Goal: Transaction & Acquisition: Purchase product/service

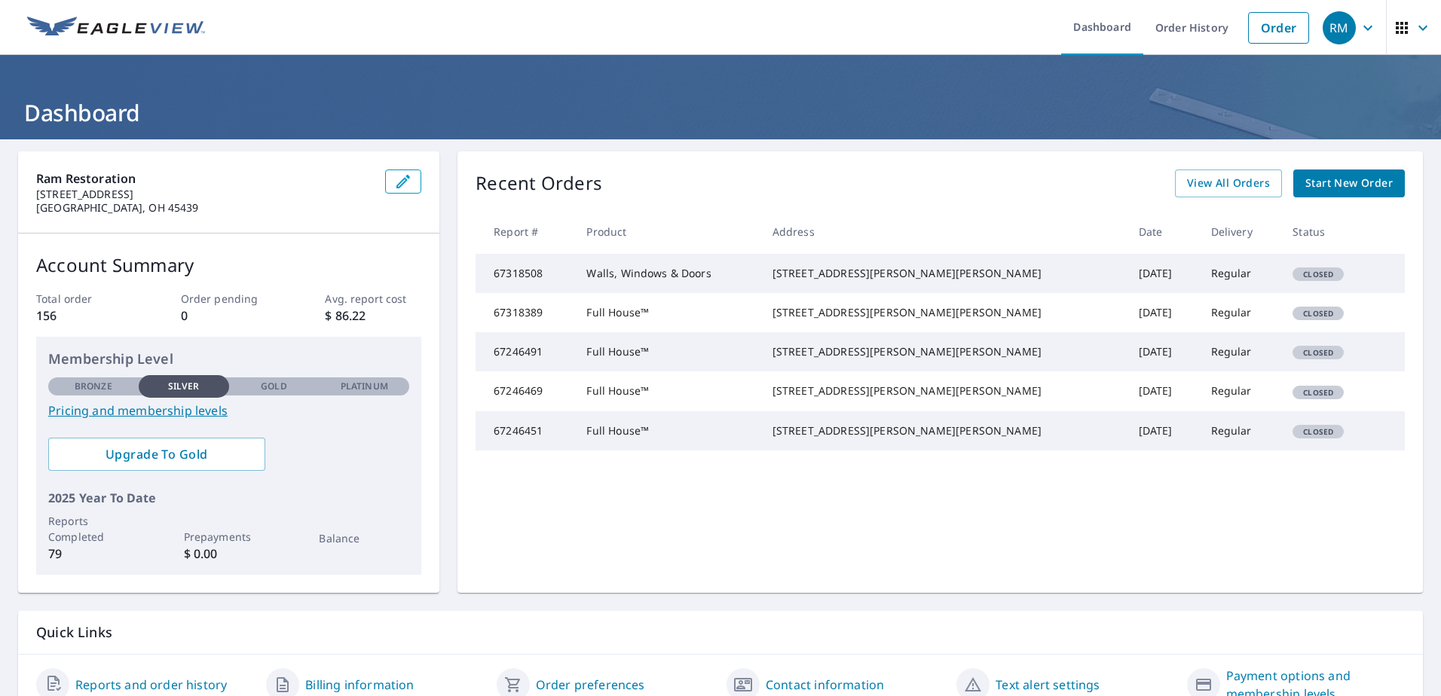
click at [1336, 181] on span "Start New Order" at bounding box center [1348, 183] width 87 height 19
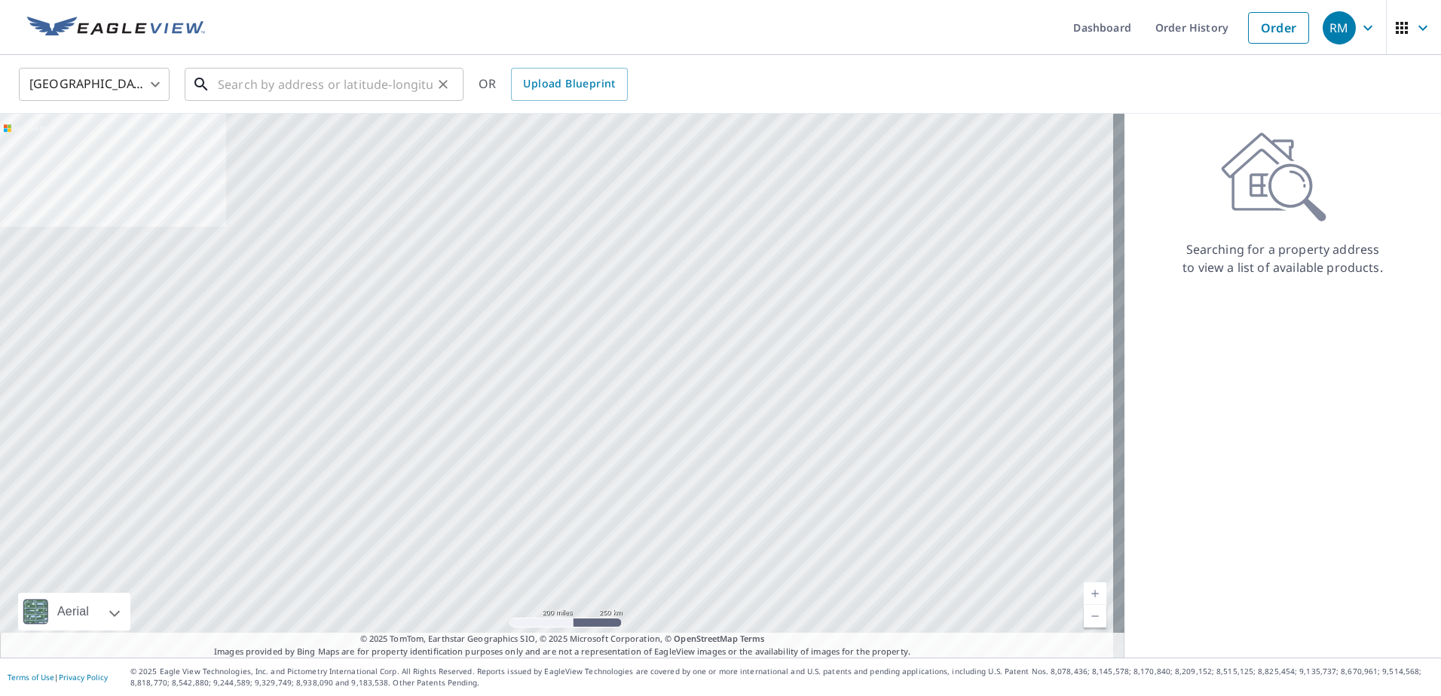
click at [317, 86] on input "text" at bounding box center [325, 84] width 215 height 42
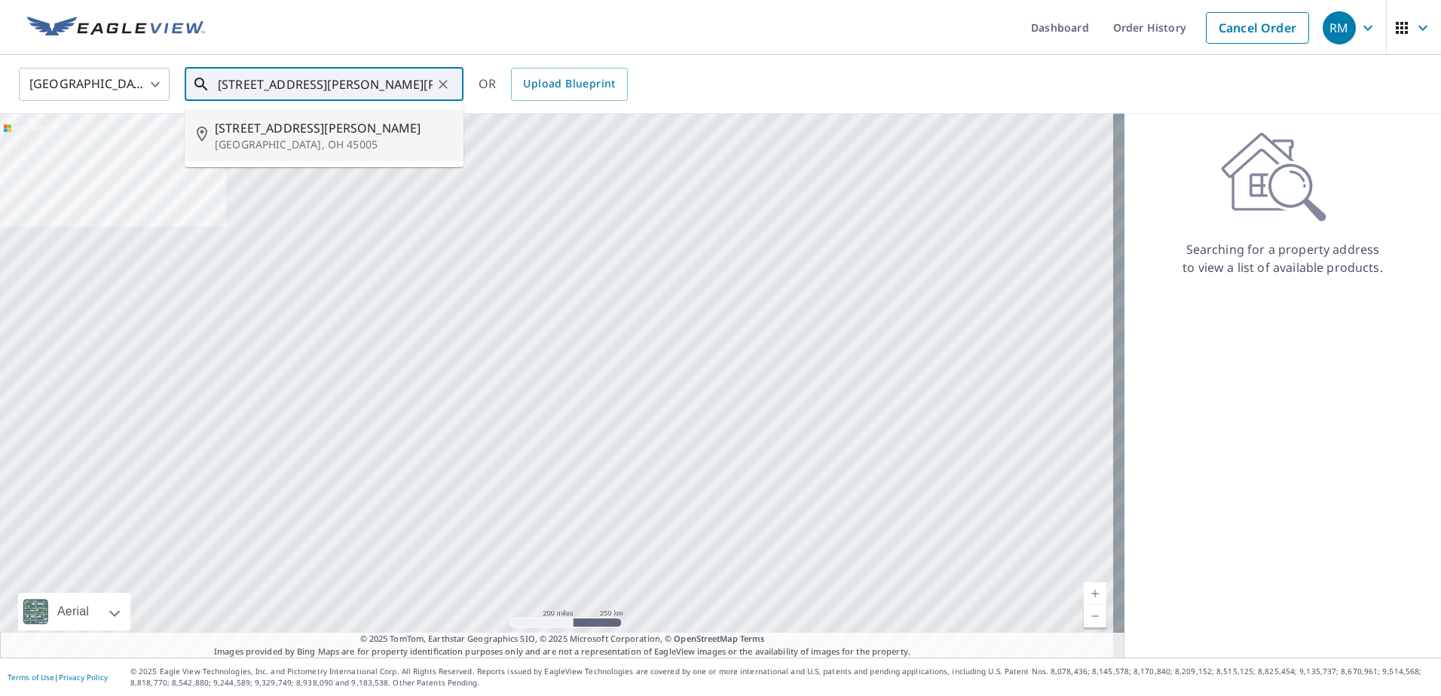
click at [295, 139] on p "[GEOGRAPHIC_DATA], OH 45005" at bounding box center [333, 144] width 237 height 15
type input "[STREET_ADDRESS][PERSON_NAME][PERSON_NAME]"
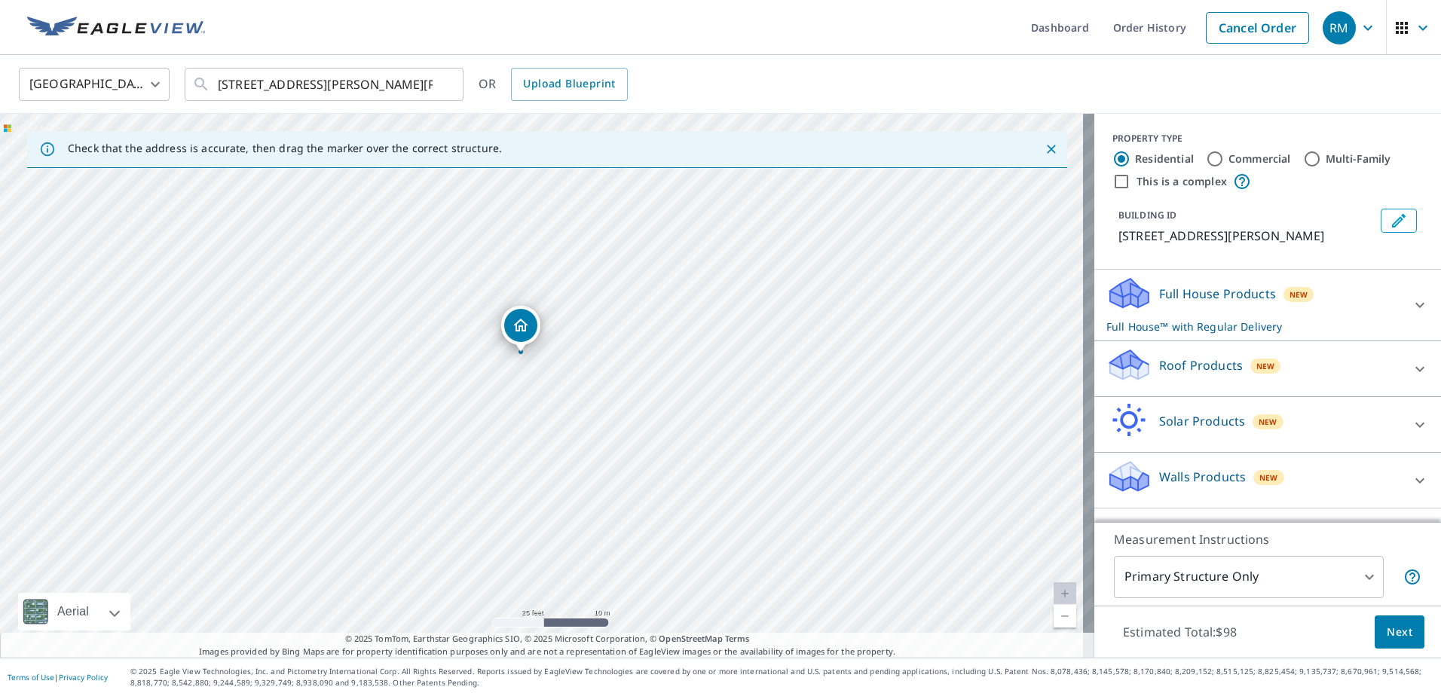
drag, startPoint x: 457, startPoint y: 409, endPoint x: 402, endPoint y: 372, distance: 66.3
click at [406, 373] on div "[STREET_ADDRESS][PERSON_NAME][PERSON_NAME]" at bounding box center [547, 386] width 1094 height 544
drag, startPoint x: 578, startPoint y: 429, endPoint x: 587, endPoint y: 531, distance: 102.1
click at [585, 534] on div "[STREET_ADDRESS][PERSON_NAME][PERSON_NAME]" at bounding box center [547, 386] width 1094 height 544
drag, startPoint x: 551, startPoint y: 400, endPoint x: 607, endPoint y: 592, distance: 199.4
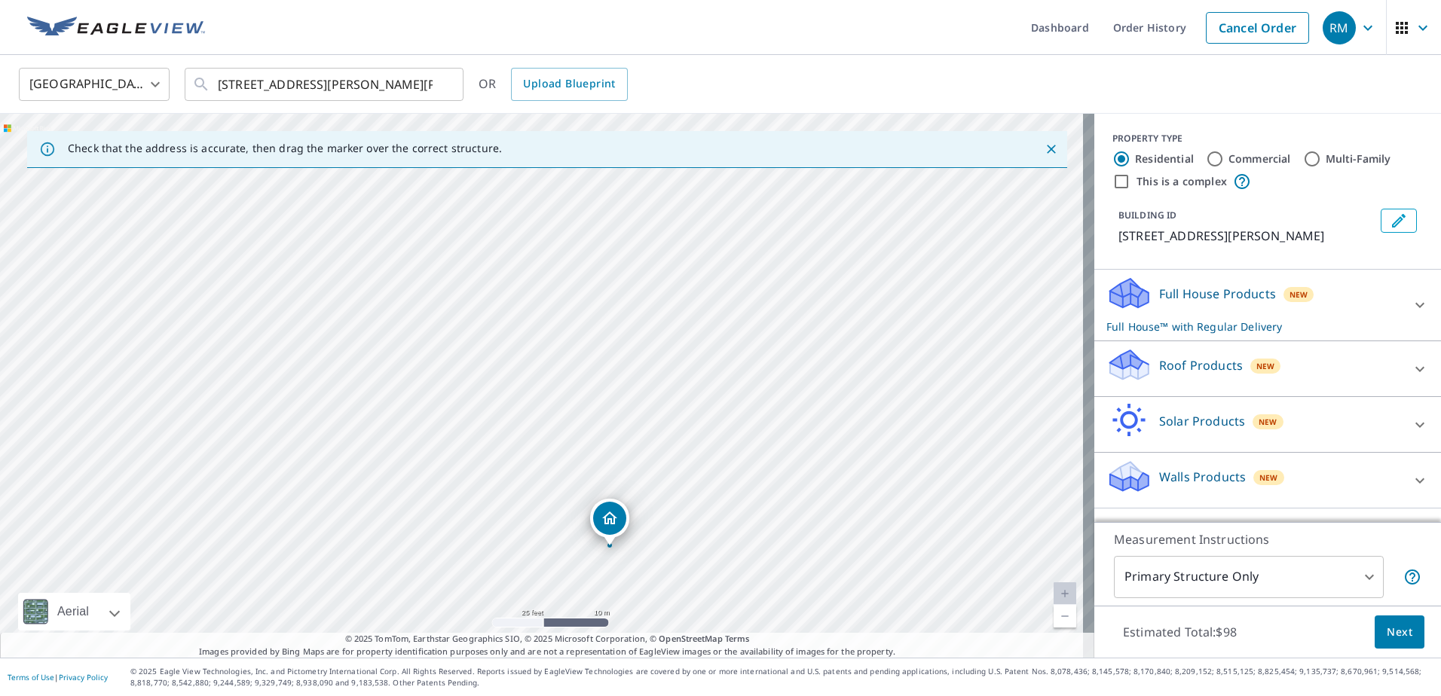
click at [607, 592] on div "[STREET_ADDRESS][PERSON_NAME][PERSON_NAME]" at bounding box center [547, 386] width 1094 height 544
drag, startPoint x: 433, startPoint y: 375, endPoint x: 915, endPoint y: 412, distance: 483.8
click at [929, 414] on div "[STREET_ADDRESS][PERSON_NAME][PERSON_NAME]" at bounding box center [547, 386] width 1094 height 544
drag, startPoint x: 506, startPoint y: 509, endPoint x: 645, endPoint y: 333, distance: 224.2
click at [645, 333] on div "[STREET_ADDRESS][PERSON_NAME][PERSON_NAME]" at bounding box center [547, 386] width 1094 height 544
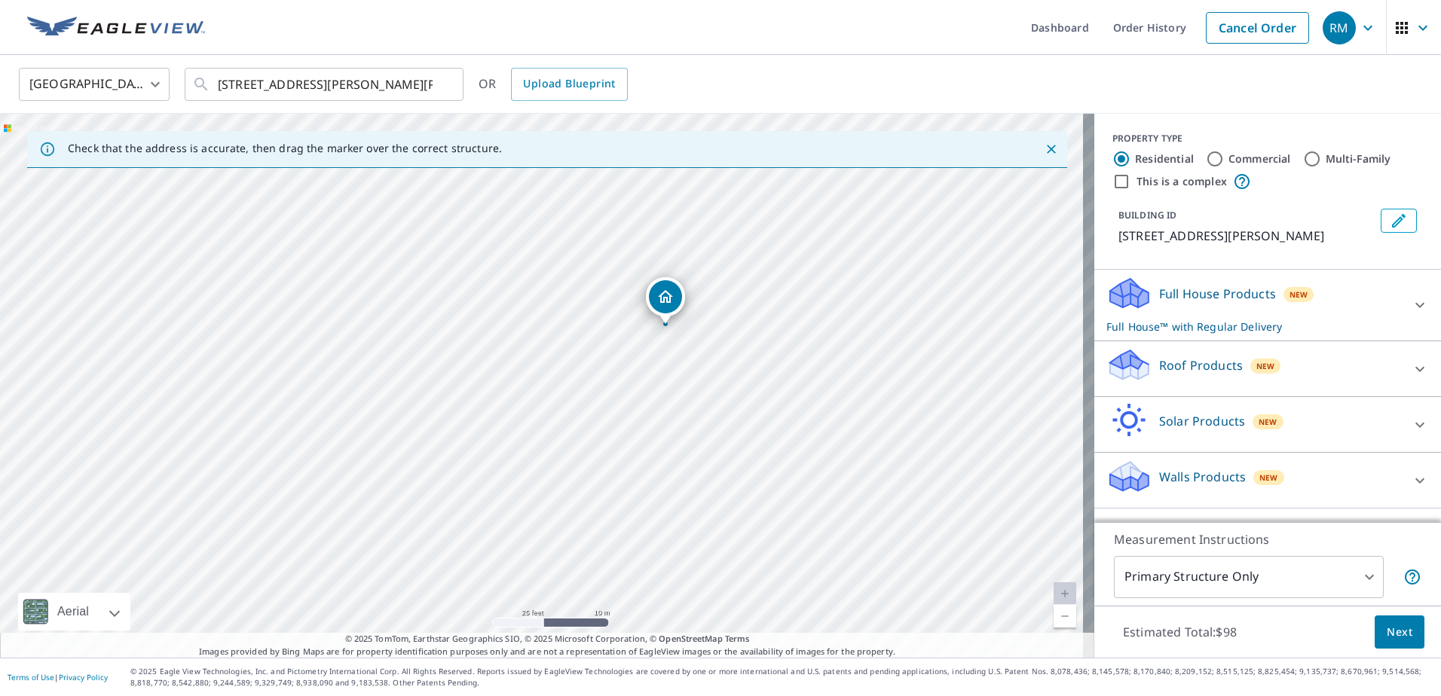
drag, startPoint x: 949, startPoint y: 465, endPoint x: 392, endPoint y: 418, distance: 559.0
click at [392, 418] on div "[STREET_ADDRESS][PERSON_NAME][PERSON_NAME]" at bounding box center [547, 386] width 1094 height 544
drag, startPoint x: 688, startPoint y: 347, endPoint x: 579, endPoint y: 339, distance: 109.6
click at [580, 339] on div "[STREET_ADDRESS][PERSON_NAME][PERSON_NAME]" at bounding box center [547, 386] width 1094 height 544
drag, startPoint x: 849, startPoint y: 387, endPoint x: 705, endPoint y: 434, distance: 151.6
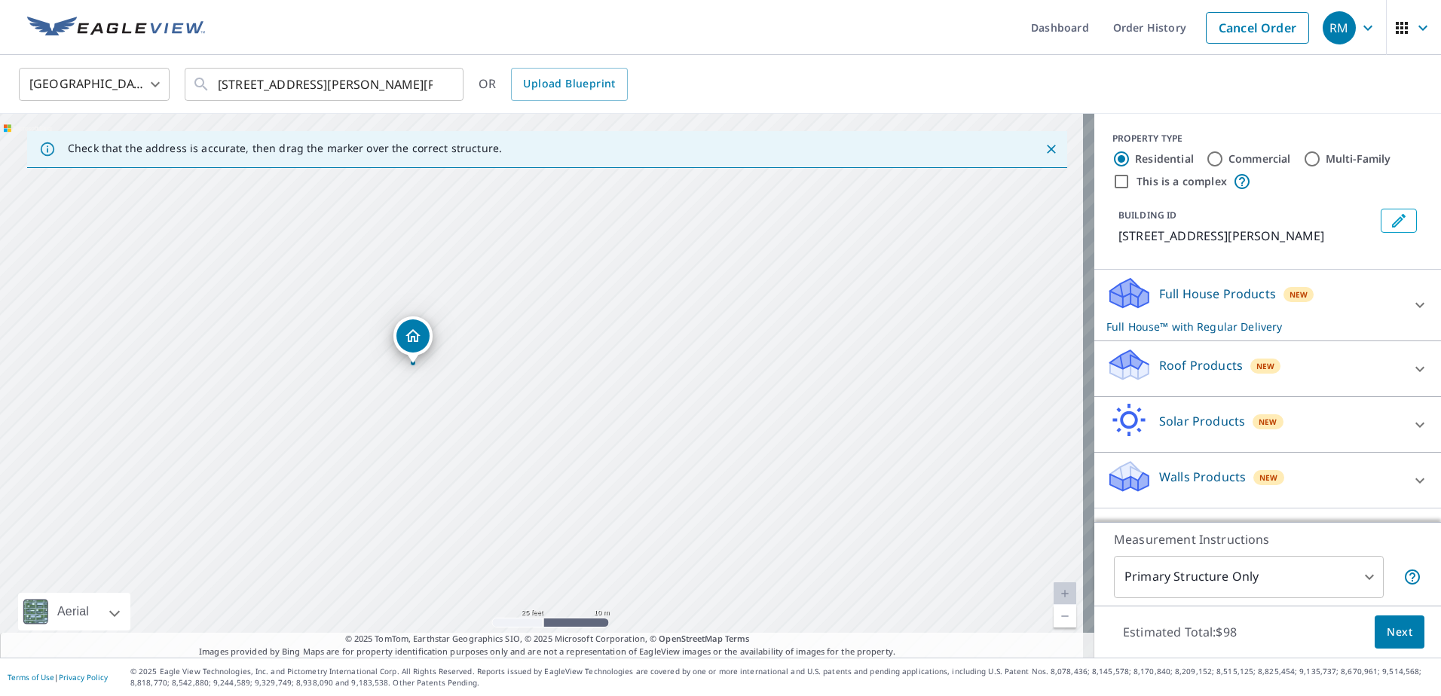
click at [705, 434] on div "[STREET_ADDRESS][PERSON_NAME][PERSON_NAME]" at bounding box center [547, 386] width 1094 height 544
click at [577, 382] on div "[STREET_ADDRESS][PERSON_NAME][PERSON_NAME]" at bounding box center [547, 386] width 1094 height 544
click at [726, 415] on div "[STREET_ADDRESS][PERSON_NAME][PERSON_NAME]" at bounding box center [547, 386] width 1094 height 544
drag, startPoint x: 550, startPoint y: 359, endPoint x: 718, endPoint y: 387, distance: 169.6
drag, startPoint x: 540, startPoint y: 461, endPoint x: 509, endPoint y: 294, distance: 169.4
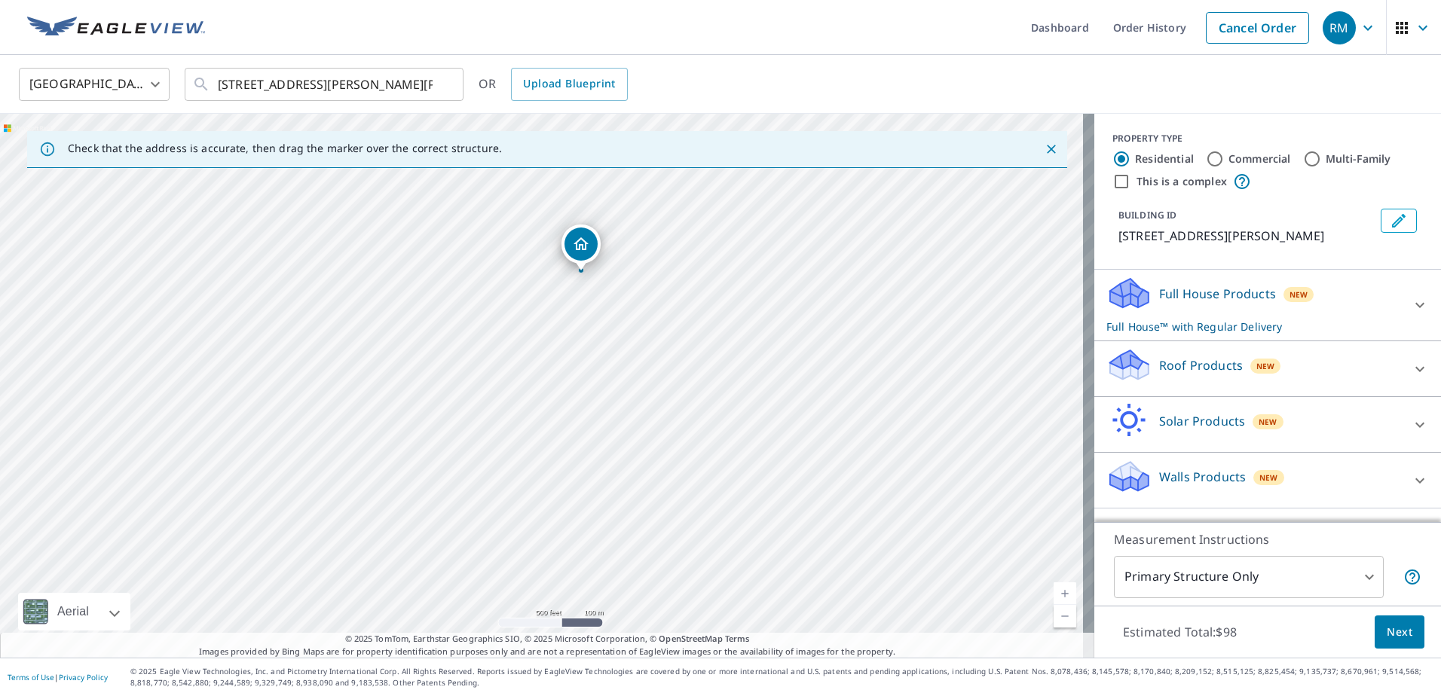
click at [509, 294] on div "[STREET_ADDRESS][PERSON_NAME][PERSON_NAME]" at bounding box center [547, 386] width 1094 height 544
drag, startPoint x: 549, startPoint y: 466, endPoint x: 544, endPoint y: 395, distance: 71.0
click at [544, 395] on div "[STREET_ADDRESS][PERSON_NAME][PERSON_NAME]" at bounding box center [547, 386] width 1094 height 544
click at [544, 397] on div "[STREET_ADDRESS][PERSON_NAME][PERSON_NAME]" at bounding box center [547, 386] width 1094 height 544
drag, startPoint x: 569, startPoint y: 298, endPoint x: 569, endPoint y: 435, distance: 136.4
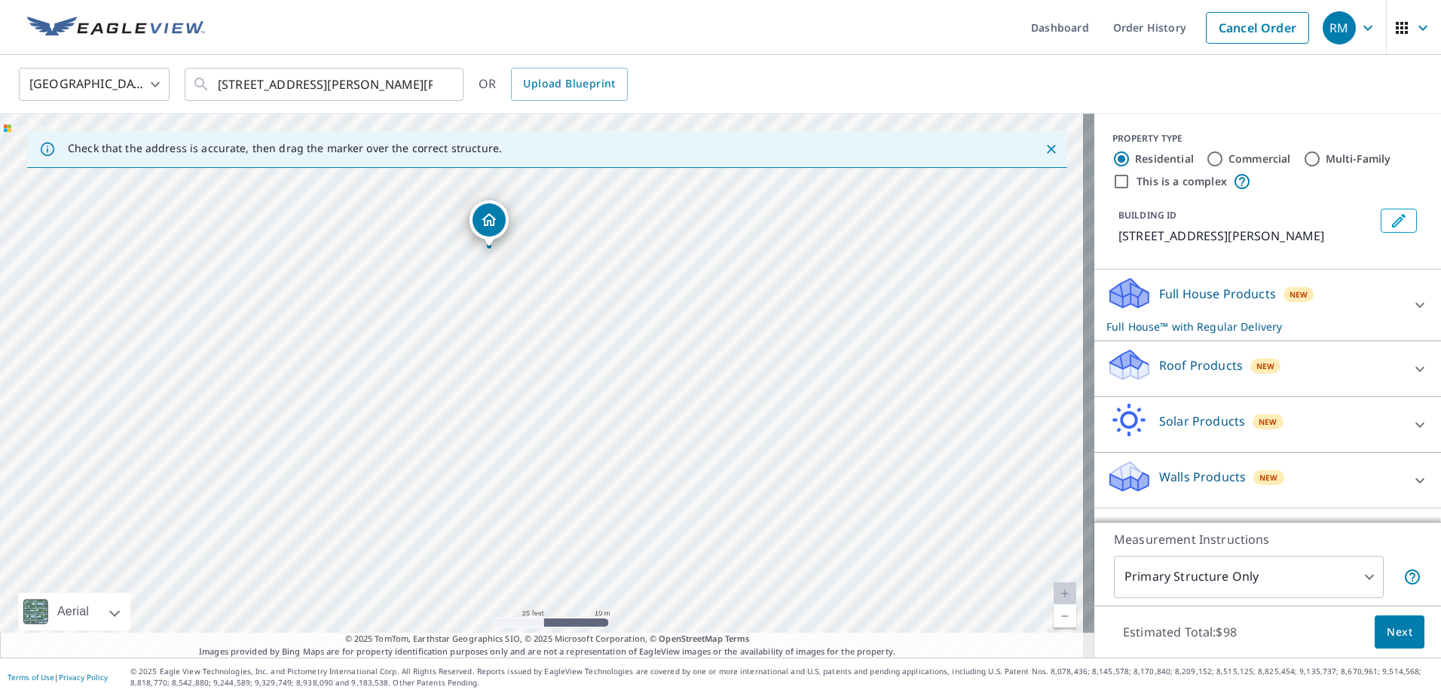
click at [569, 435] on div "[STREET_ADDRESS][PERSON_NAME][PERSON_NAME]" at bounding box center [547, 386] width 1094 height 544
drag, startPoint x: 557, startPoint y: 400, endPoint x: 573, endPoint y: 487, distance: 88.1
click at [573, 487] on div "[STREET_ADDRESS][PERSON_NAME][PERSON_NAME]" at bounding box center [547, 386] width 1094 height 544
drag, startPoint x: 504, startPoint y: 392, endPoint x: 502, endPoint y: 377, distance: 15.2
